Goal: Information Seeking & Learning: Learn about a topic

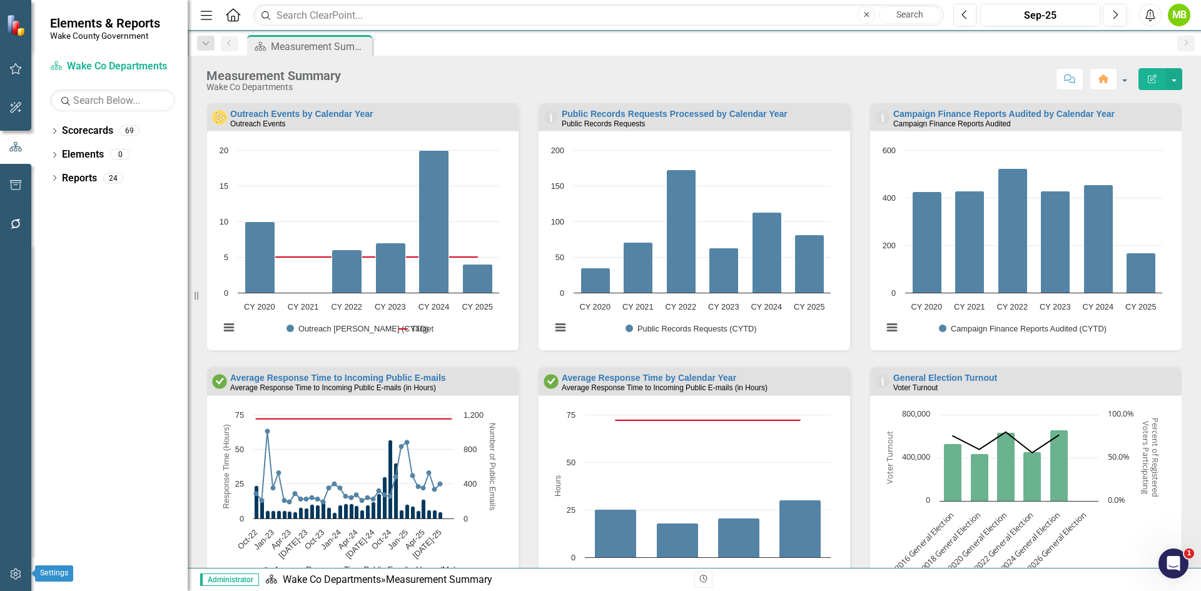
click at [14, 576] on icon "button" at bounding box center [15, 574] width 13 height 10
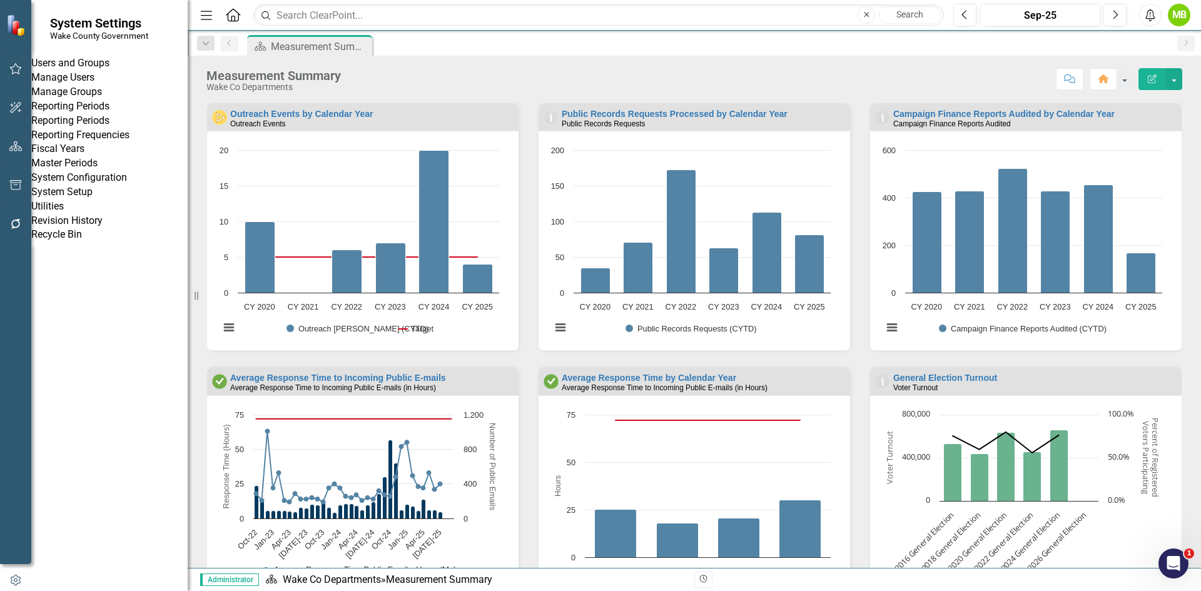
click at [86, 199] on link "System Setup" at bounding box center [109, 192] width 156 height 14
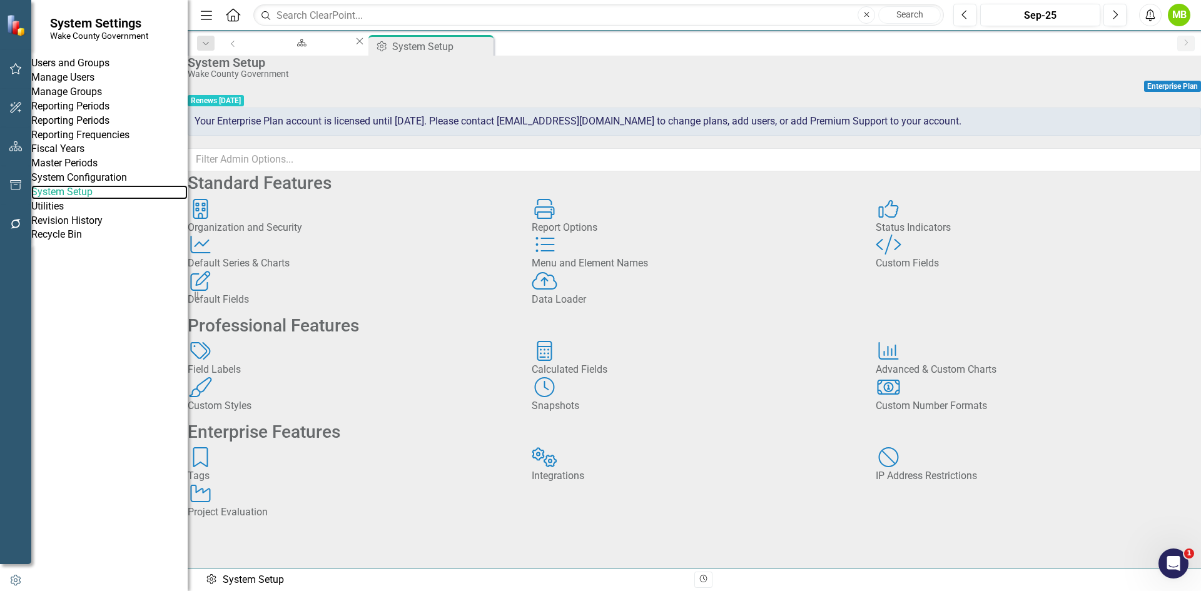
scroll to position [125, 0]
click at [286, 483] on div "Tags Tags" at bounding box center [350, 465] width 325 height 36
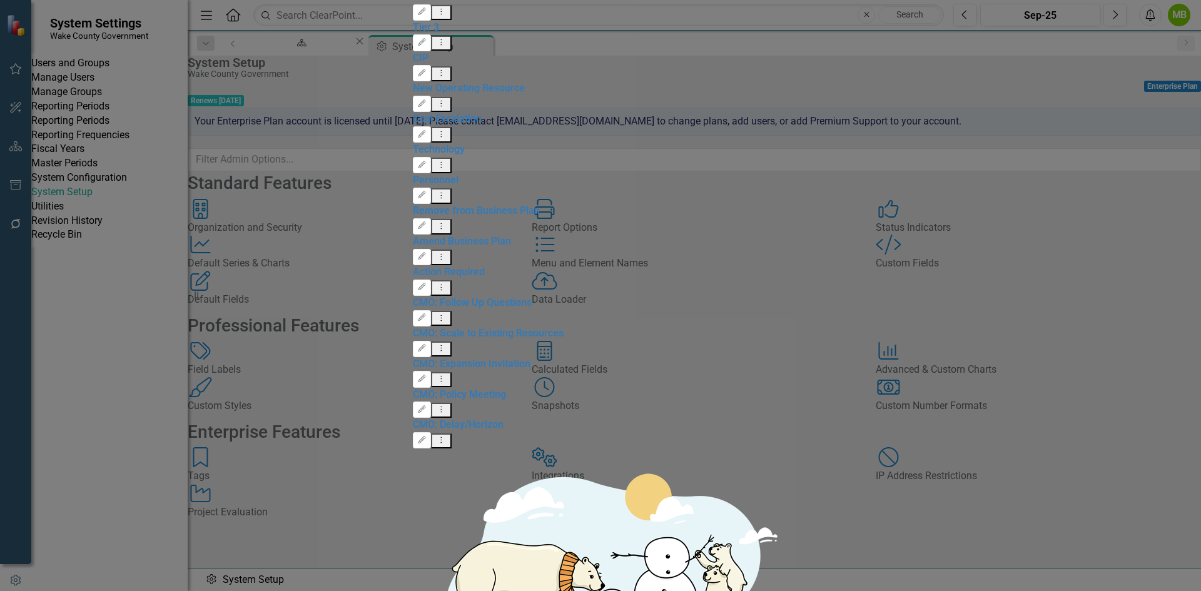
scroll to position [63, 0]
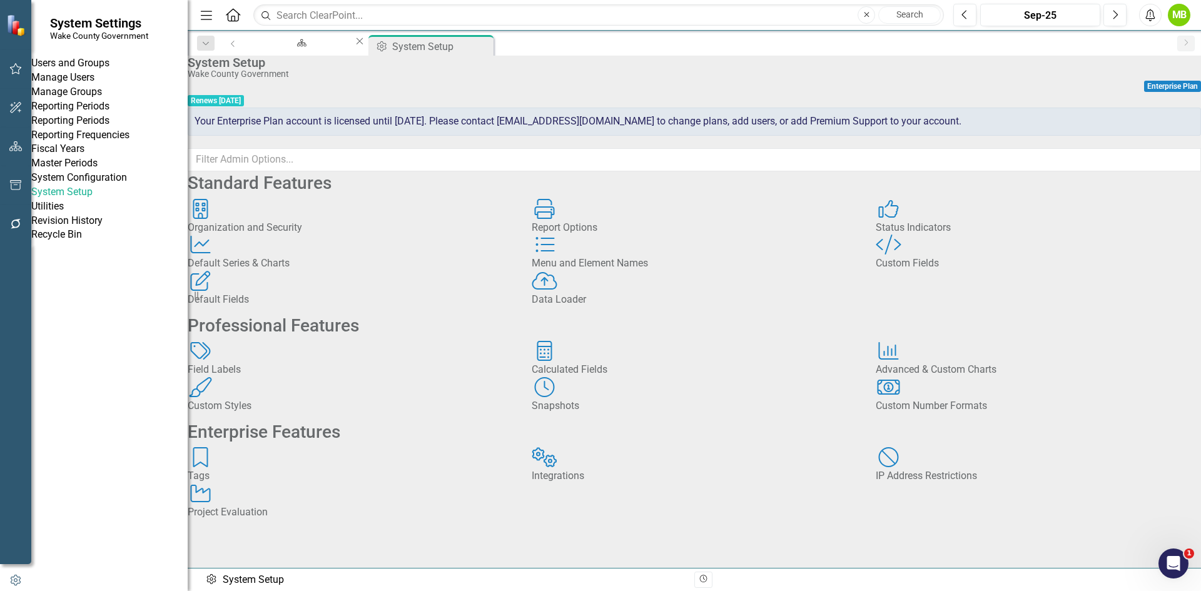
click at [19, 108] on icon "button" at bounding box center [15, 108] width 13 height 10
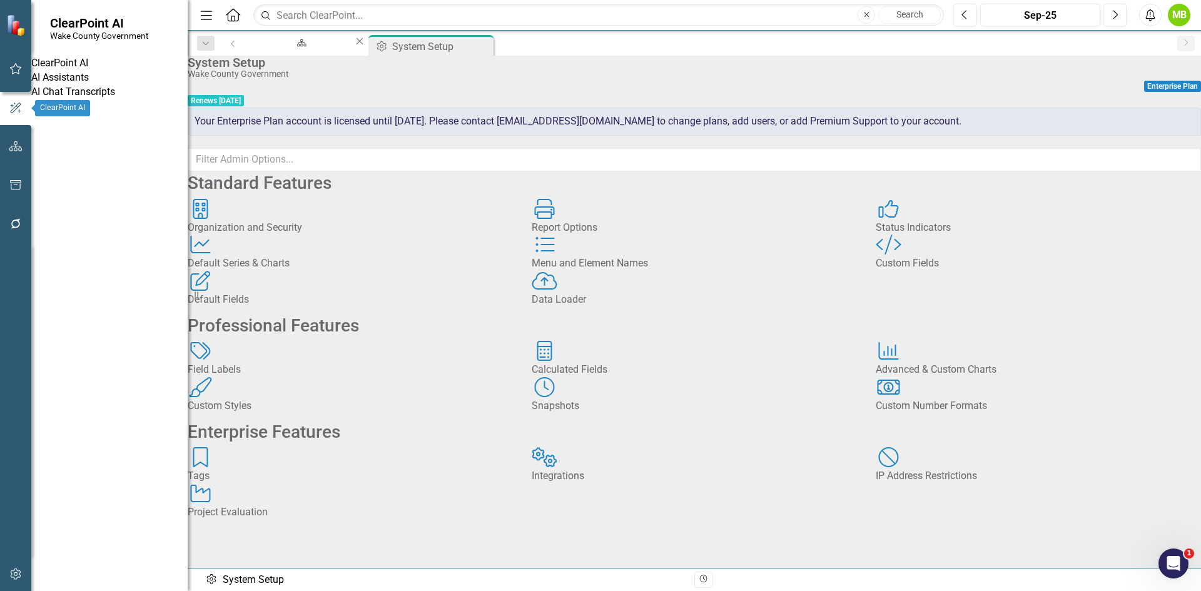
click at [18, 142] on icon "button" at bounding box center [15, 146] width 13 height 10
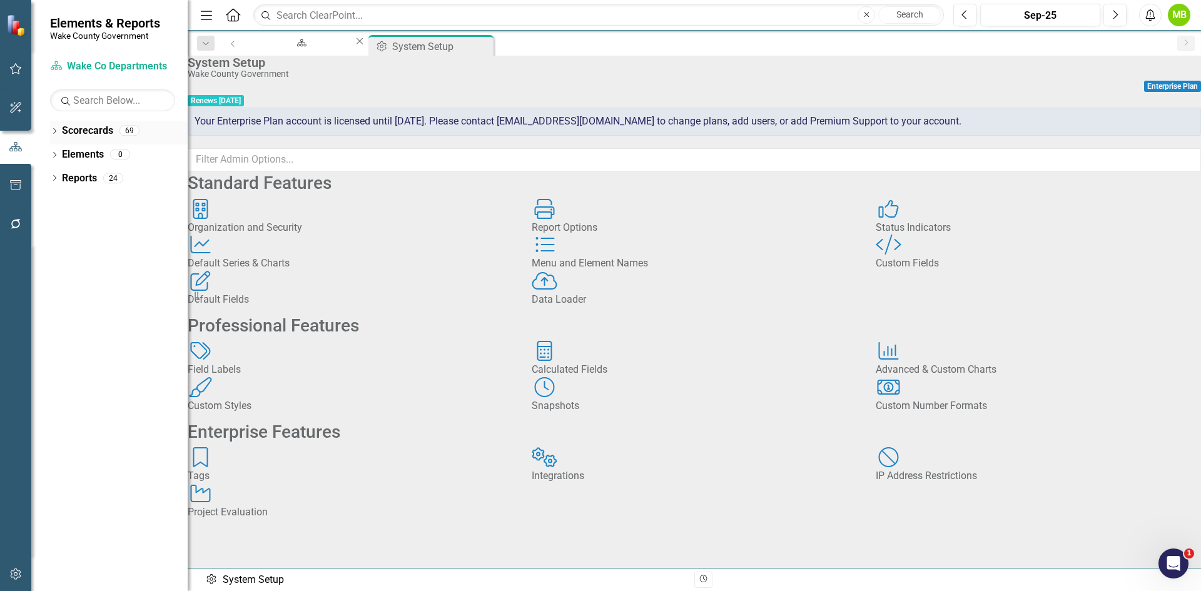
click at [53, 133] on icon "Dropdown" at bounding box center [54, 132] width 9 height 7
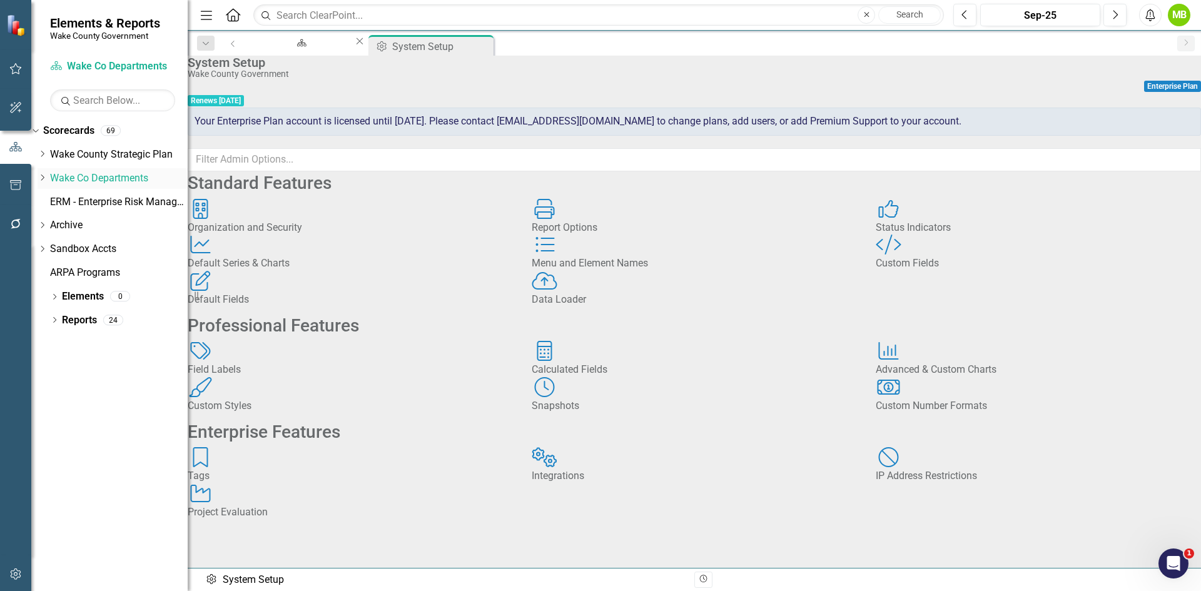
click at [44, 176] on icon at bounding box center [42, 177] width 3 height 6
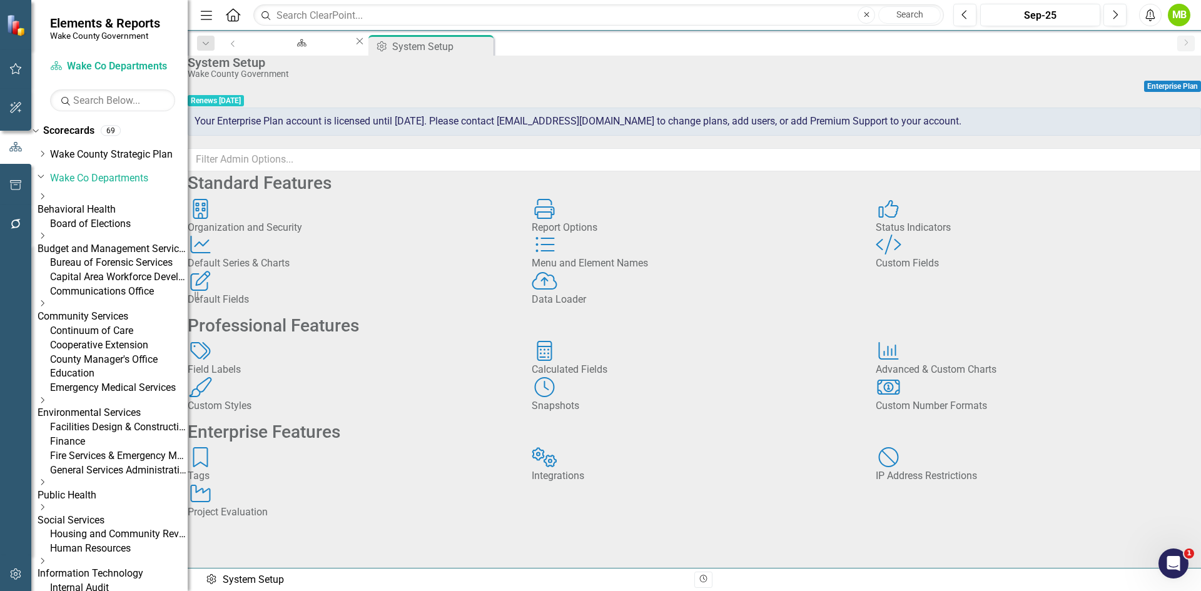
click at [103, 224] on link "Board of Elections" at bounding box center [119, 224] width 138 height 14
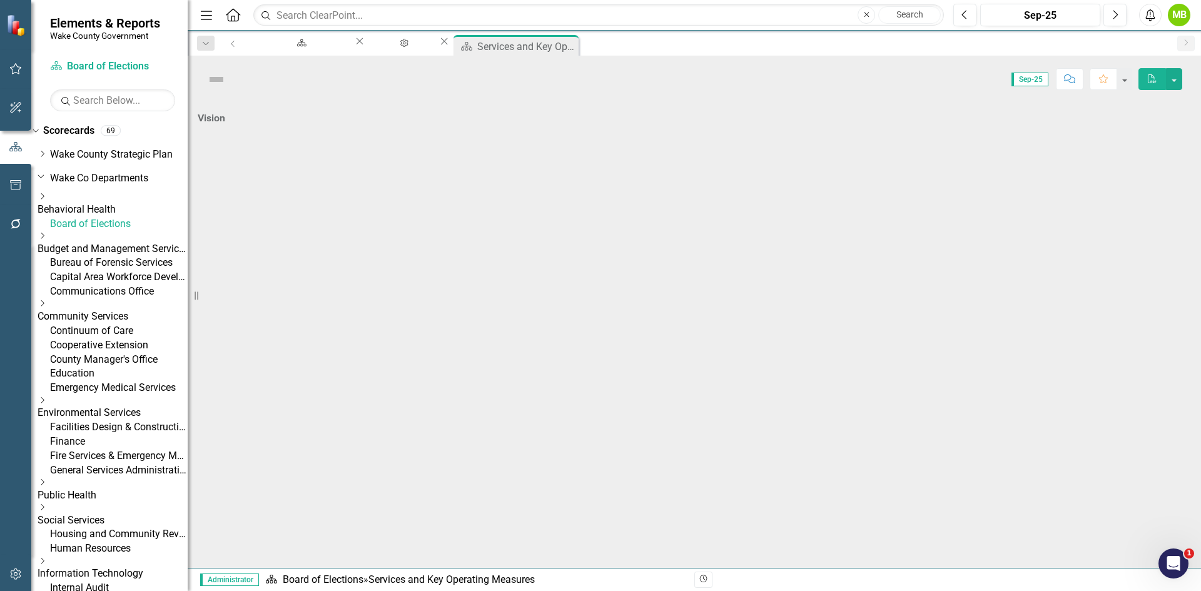
scroll to position [358, 0]
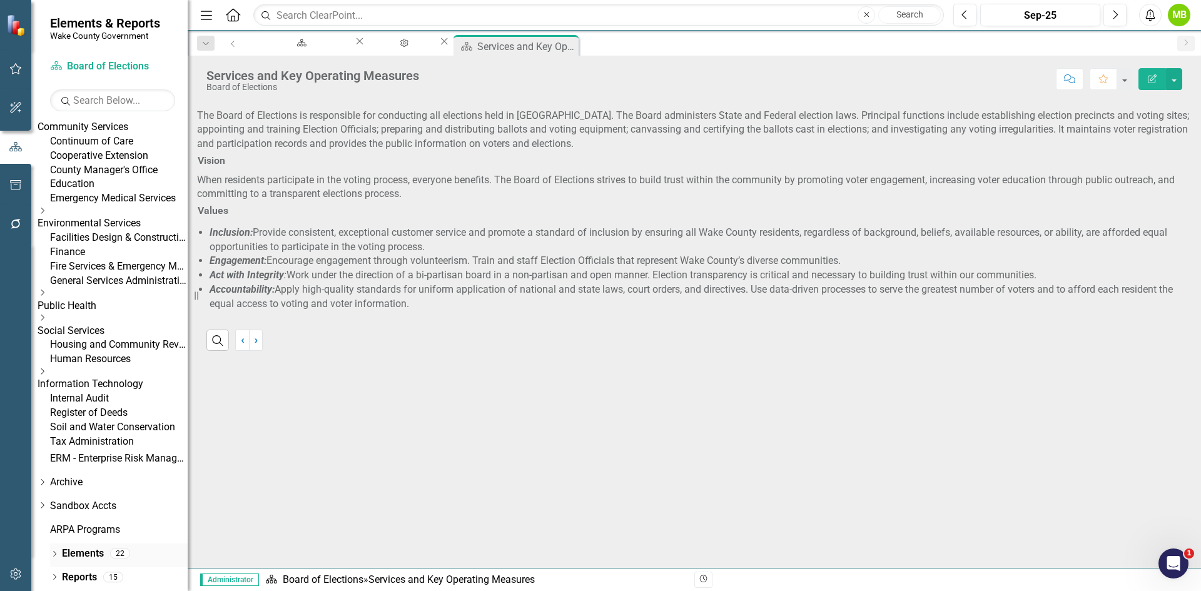
click at [54, 557] on icon "Dropdown" at bounding box center [54, 555] width 9 height 7
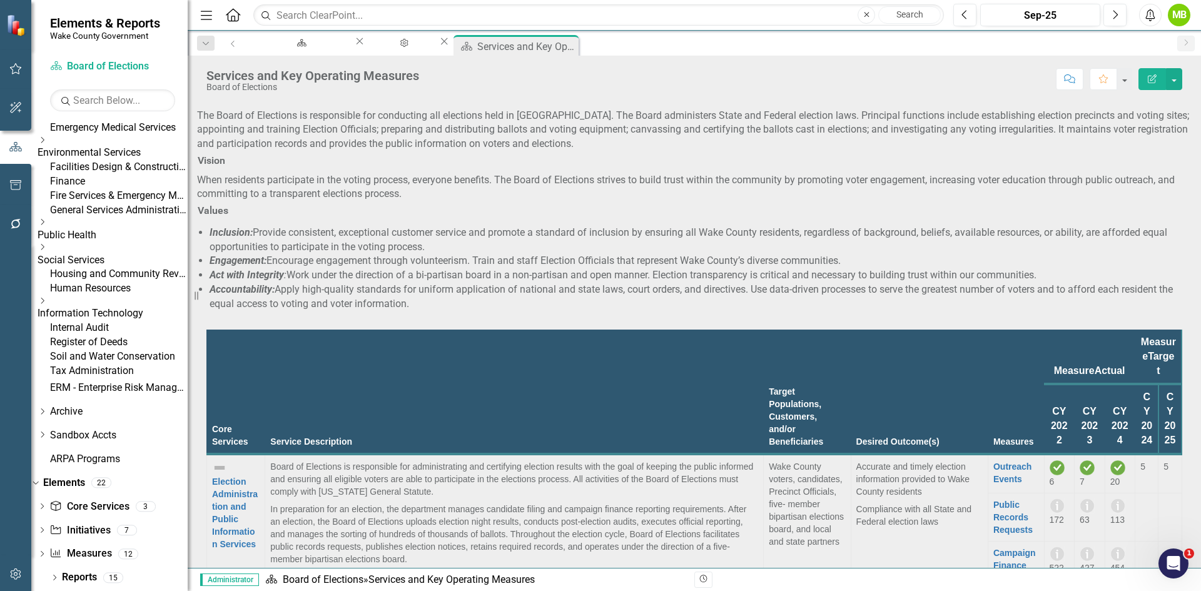
scroll to position [429, 0]
click at [110, 535] on link "Initiative Initiatives" at bounding box center [79, 530] width 61 height 14
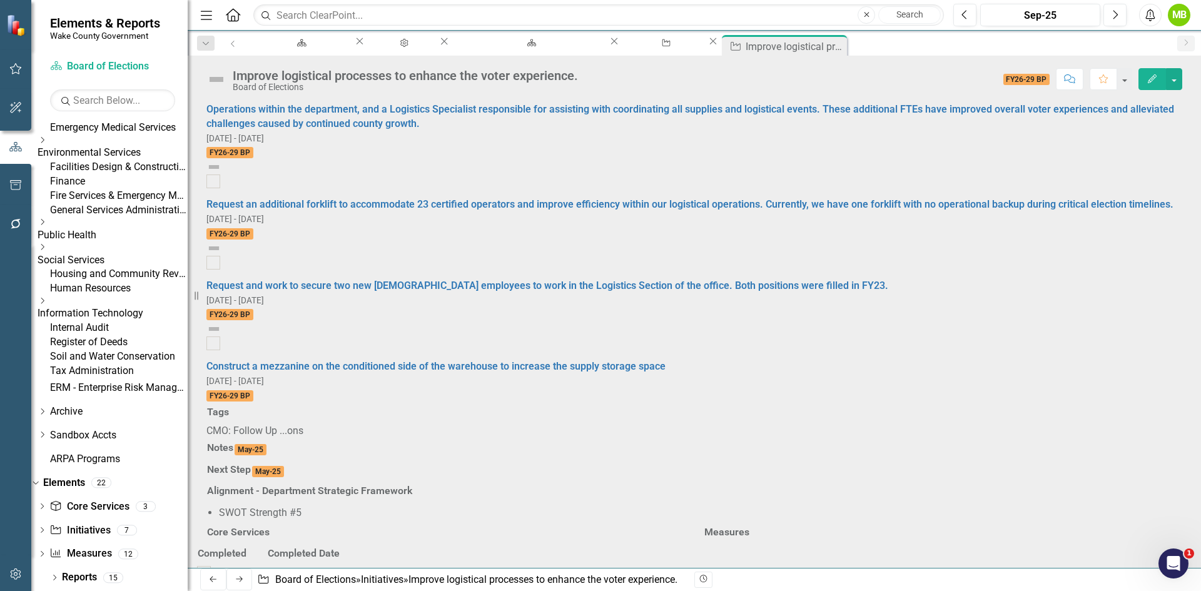
scroll to position [125, 0]
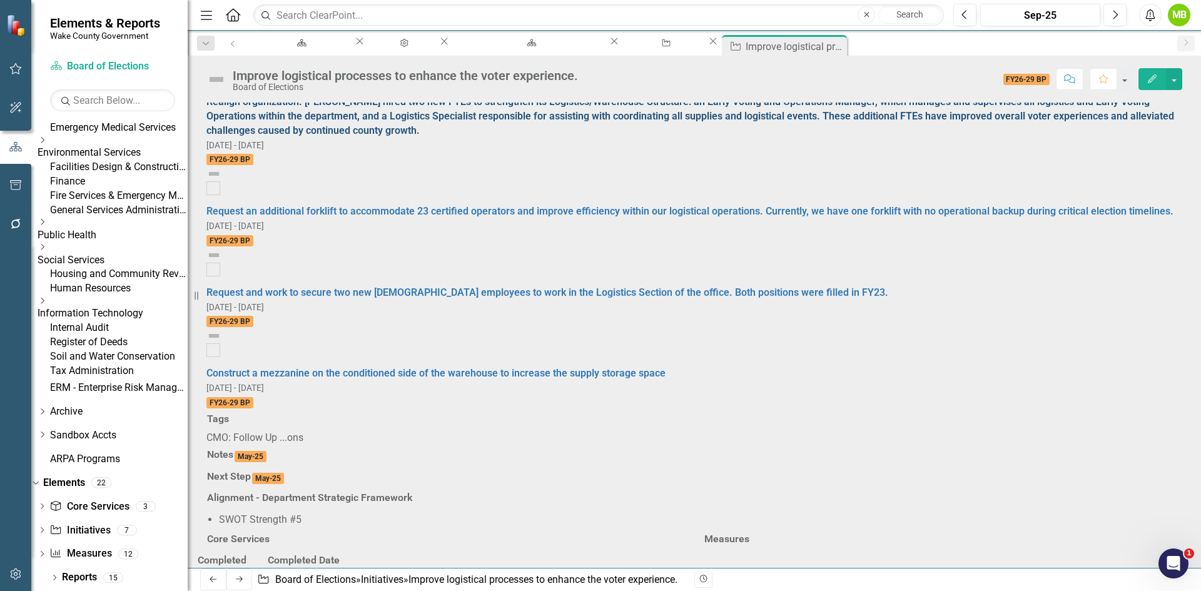
click at [411, 136] on link "Realign organization. [PERSON_NAME] hired two new FTEs to strengthen its Logist…" at bounding box center [689, 116] width 967 height 41
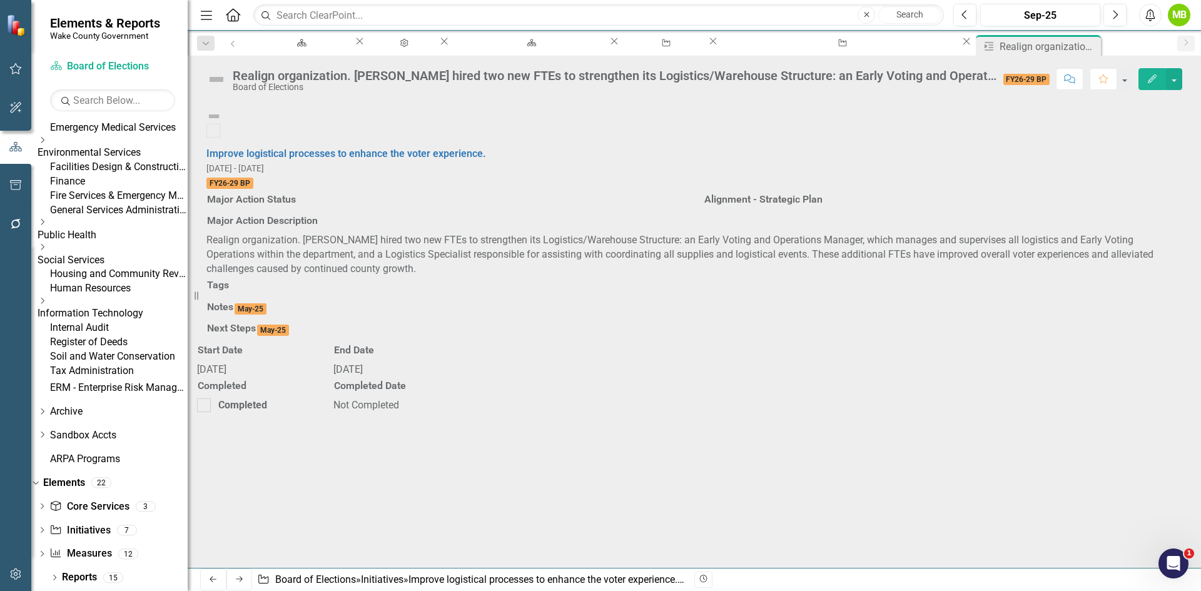
drag, startPoint x: 337, startPoint y: 378, endPoint x: 300, endPoint y: 405, distance: 45.7
drag, startPoint x: 300, startPoint y: 405, endPoint x: 259, endPoint y: 434, distance: 50.3
click at [259, 298] on div at bounding box center [693, 298] width 975 height 0
click at [236, 298] on div at bounding box center [693, 298] width 975 height 0
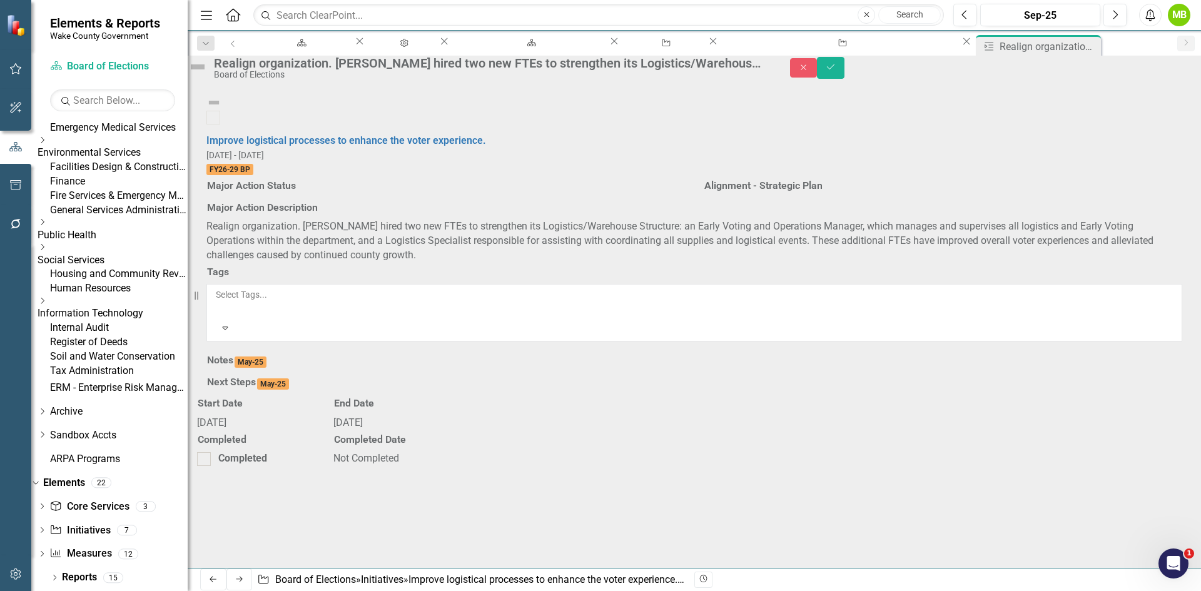
click at [218, 317] on div at bounding box center [217, 309] width 2 height 15
click at [218, 330] on div at bounding box center [217, 322] width 2 height 15
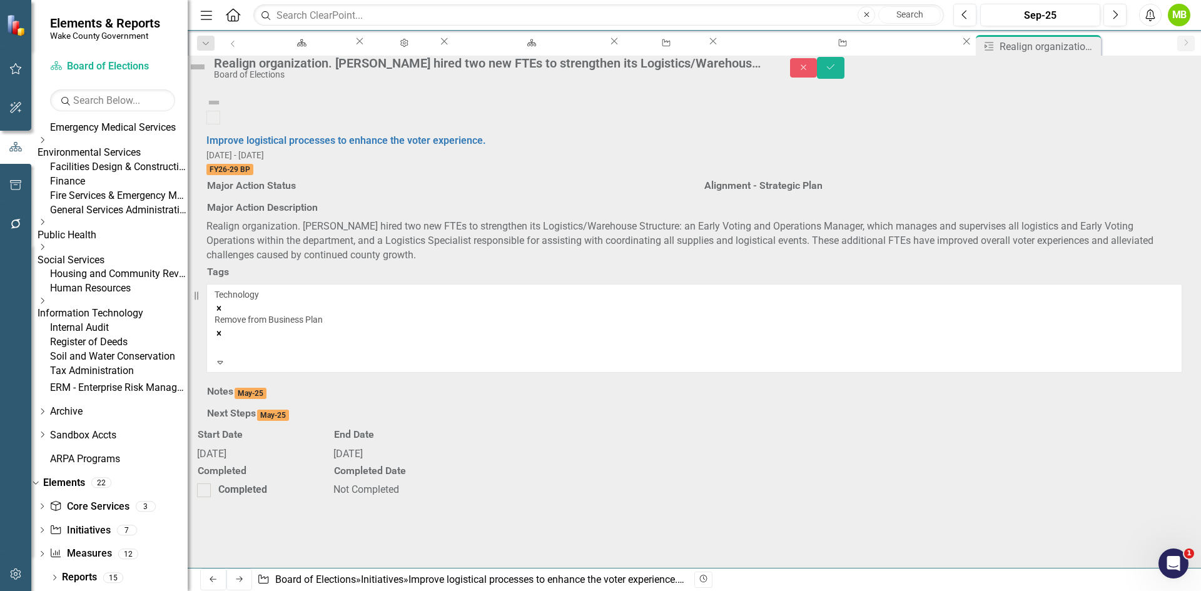
click at [218, 355] on div at bounding box center [217, 347] width 2 height 15
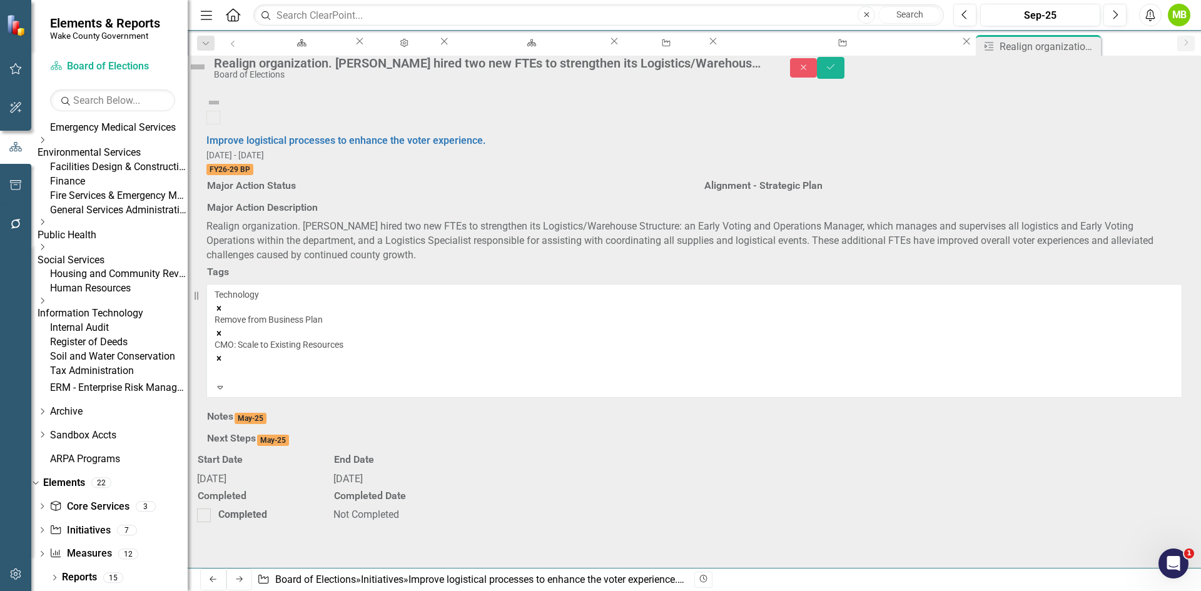
click at [223, 363] on icon "Remove [object Object]" at bounding box center [218, 358] width 9 height 9
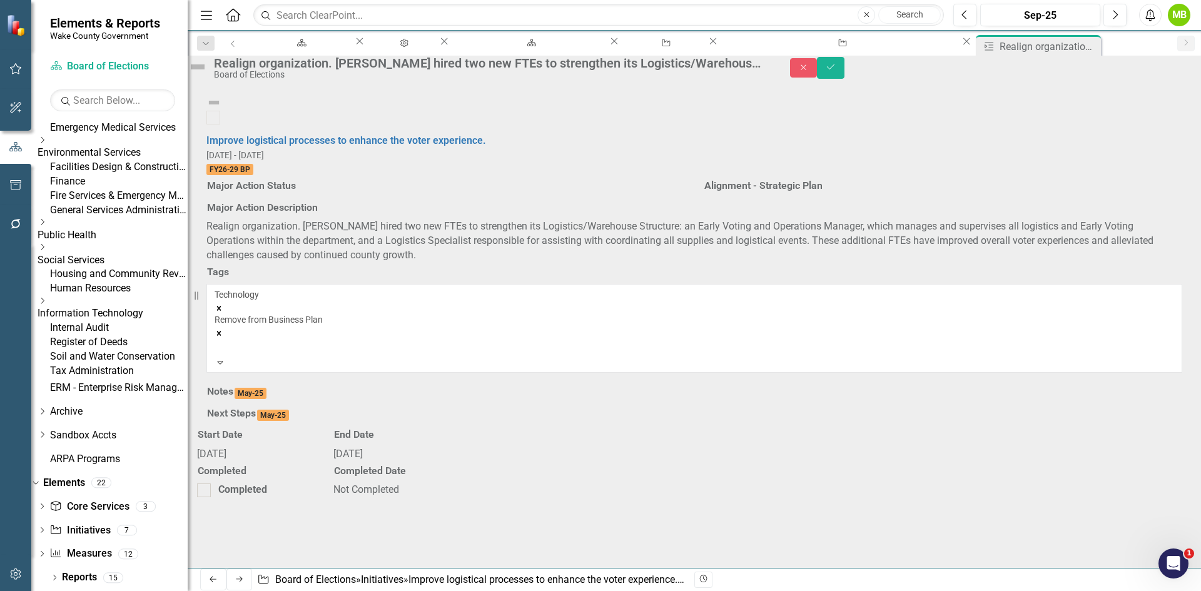
click at [223, 338] on icon "Remove [object Object]" at bounding box center [218, 333] width 9 height 9
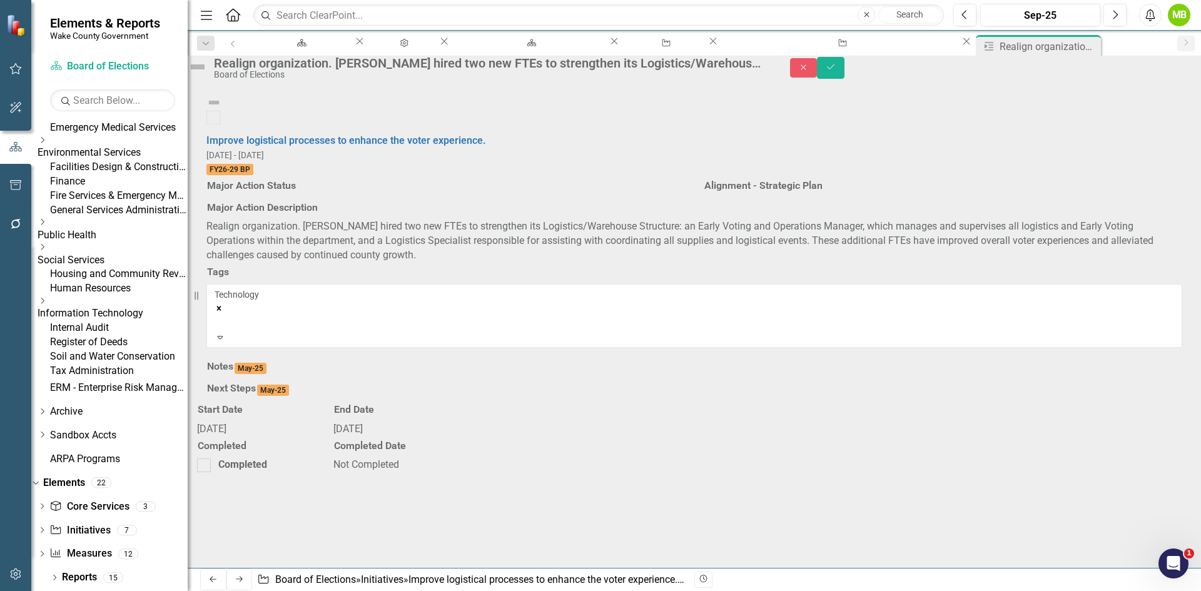
click at [223, 313] on icon "Remove [object Object]" at bounding box center [218, 308] width 9 height 9
click at [809, 72] on icon "Close" at bounding box center [803, 67] width 11 height 9
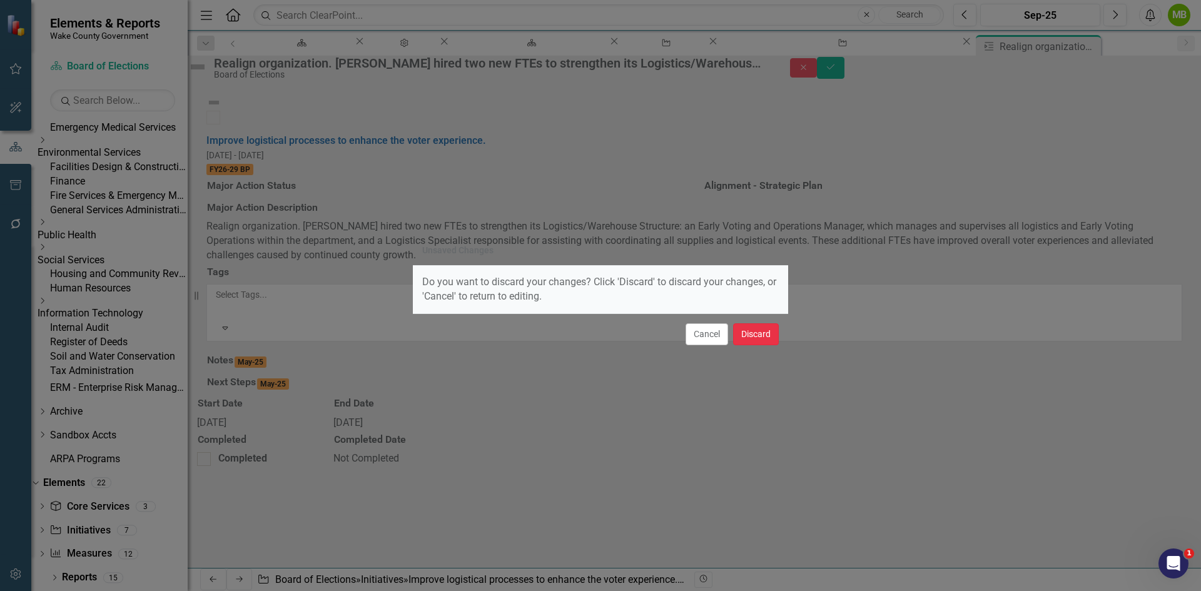
click at [770, 340] on button "Discard" at bounding box center [756, 334] width 46 height 22
